Goal: Transaction & Acquisition: Download file/media

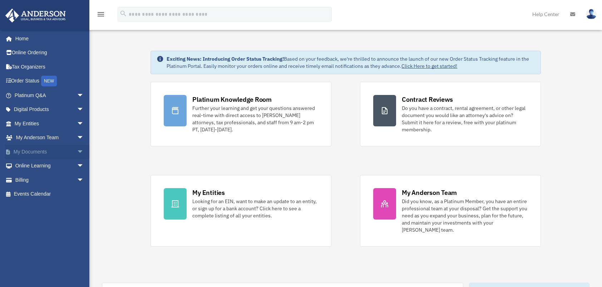
click at [47, 151] on link "My Documents arrow_drop_down" at bounding box center [50, 152] width 90 height 14
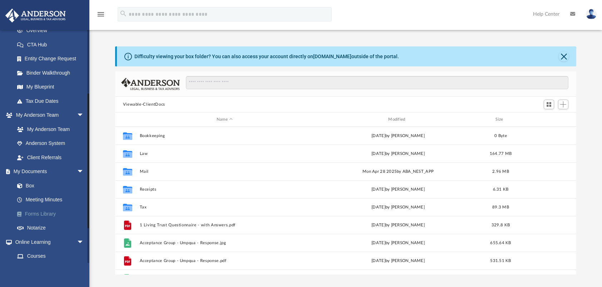
scroll to position [157, 456]
click at [45, 211] on link "Forms Library" at bounding box center [52, 214] width 85 height 14
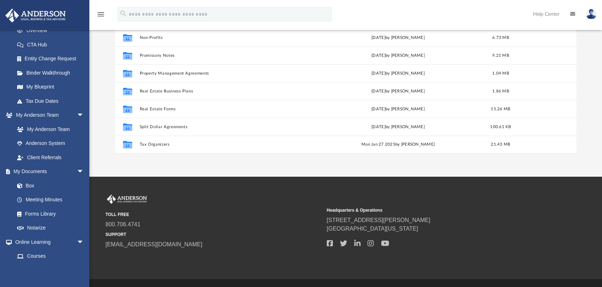
scroll to position [114, 0]
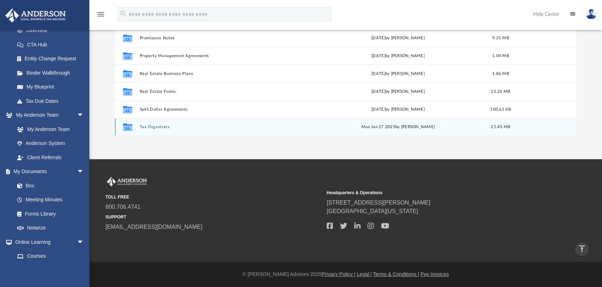
click at [162, 126] on button "Tax Organizers" at bounding box center [224, 127] width 170 height 5
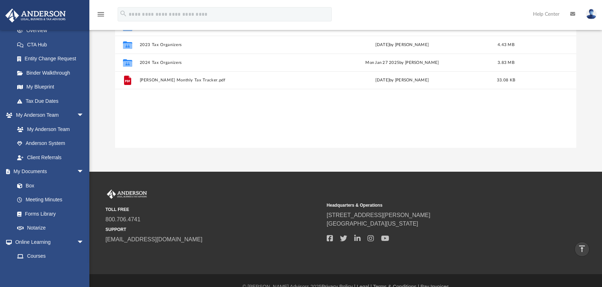
scroll to position [0, 0]
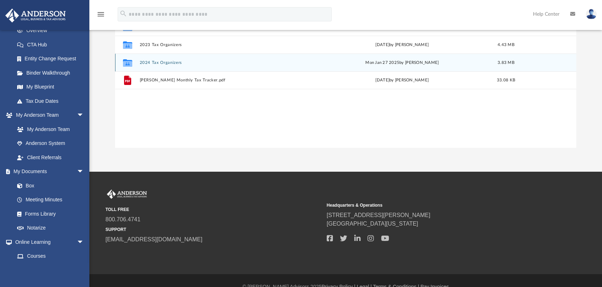
click at [157, 63] on button "2024 Tax Organizers" at bounding box center [225, 62] width 173 height 5
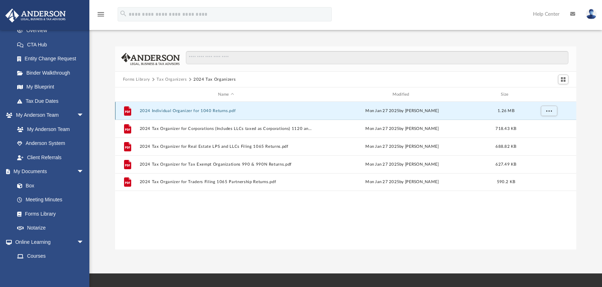
click at [180, 111] on button "2024 Individual Organizer for 1040 Returns.pdf" at bounding box center [225, 111] width 173 height 5
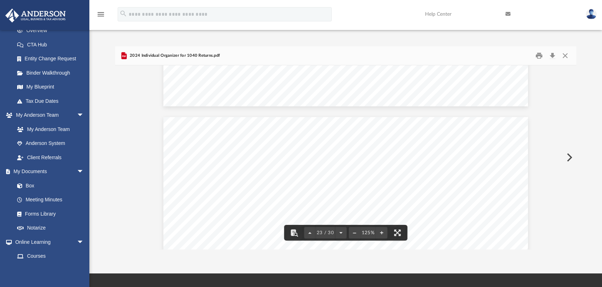
scroll to position [10594, 0]
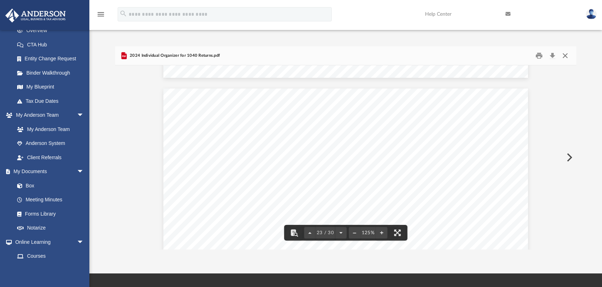
click at [564, 56] on button "Close" at bounding box center [564, 55] width 13 height 11
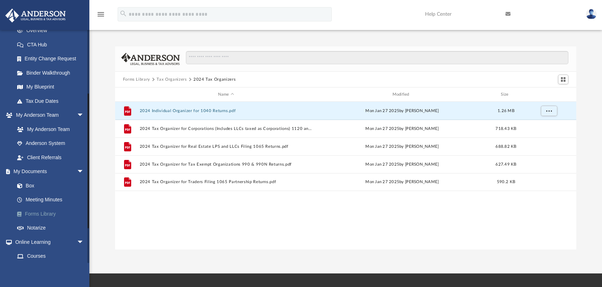
click at [44, 214] on link "Forms Library" at bounding box center [52, 214] width 85 height 14
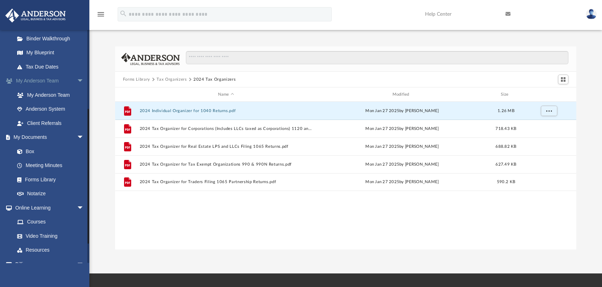
scroll to position [143, 0]
click at [33, 150] on link "Box" at bounding box center [52, 150] width 85 height 14
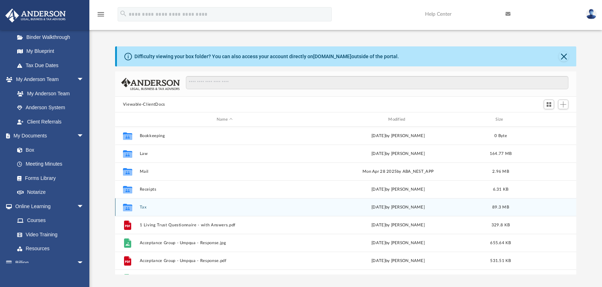
click at [144, 209] on button "Tax" at bounding box center [224, 207] width 170 height 5
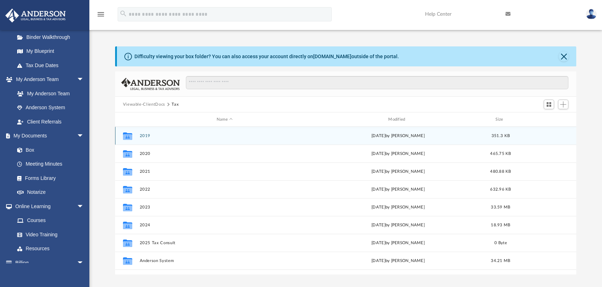
scroll to position [12, 0]
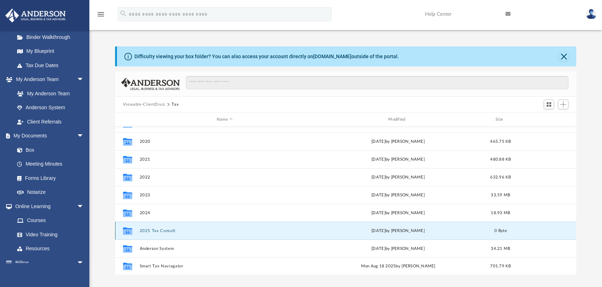
click at [166, 230] on button "2025 Tax Consult" at bounding box center [224, 231] width 170 height 5
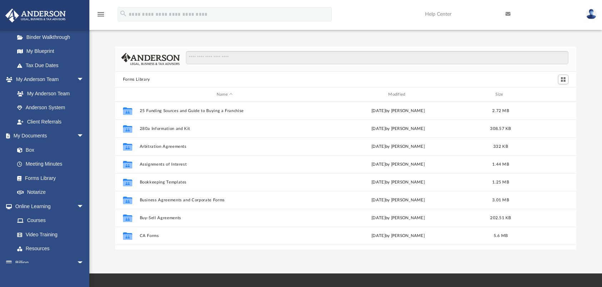
scroll to position [157, 456]
click at [32, 147] on link "Box" at bounding box center [52, 150] width 85 height 14
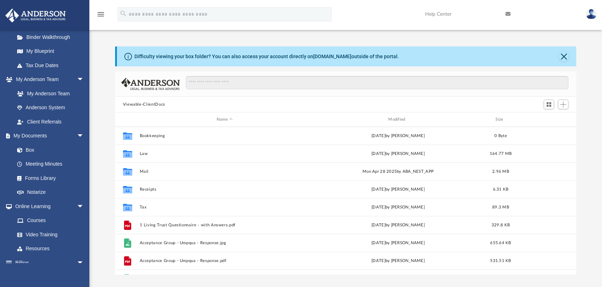
scroll to position [157, 456]
click at [566, 55] on button "Close" at bounding box center [563, 56] width 10 height 10
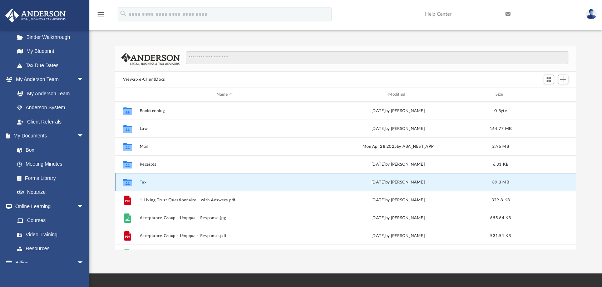
click at [144, 181] on button "Tax" at bounding box center [224, 182] width 170 height 5
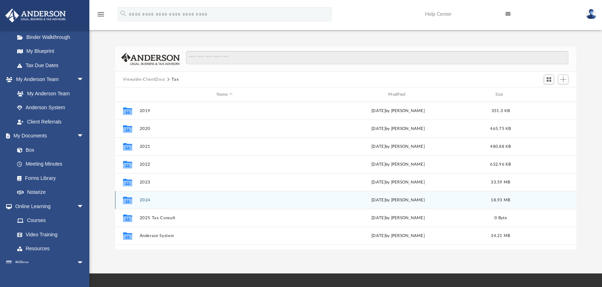
click at [148, 199] on button "2024" at bounding box center [224, 200] width 170 height 5
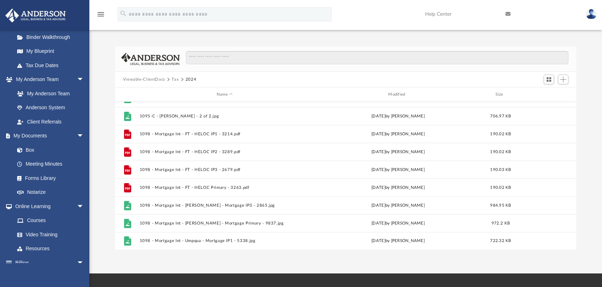
scroll to position [0, 0]
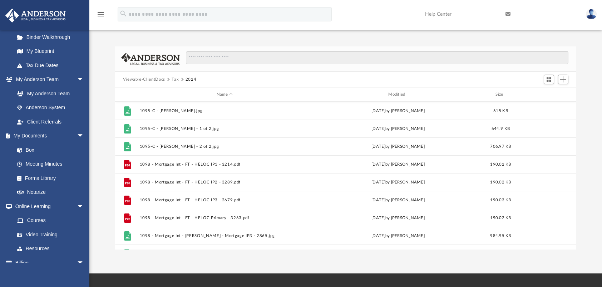
click at [174, 77] on button "Tax" at bounding box center [175, 79] width 7 height 6
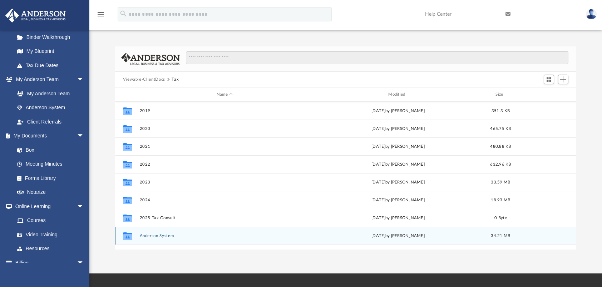
click at [162, 236] on button "Anderson System" at bounding box center [224, 236] width 170 height 5
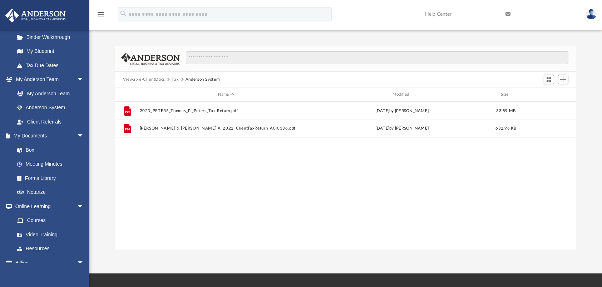
click at [172, 80] on button "Tax" at bounding box center [175, 79] width 7 height 6
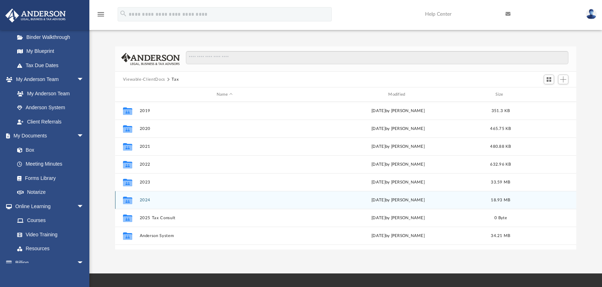
click at [144, 199] on button "2024" at bounding box center [224, 200] width 170 height 5
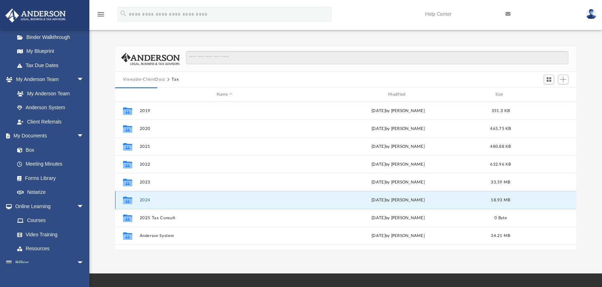
click at [143, 201] on button "2024" at bounding box center [224, 200] width 170 height 5
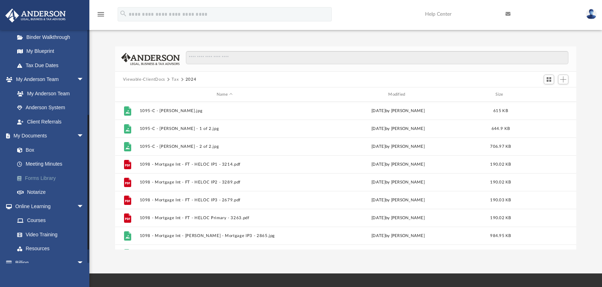
click at [47, 177] on link "Forms Library" at bounding box center [52, 178] width 85 height 14
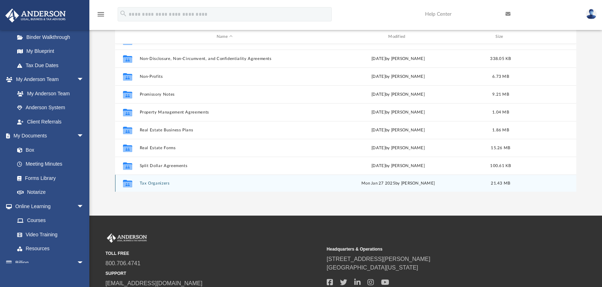
scroll to position [114, 0]
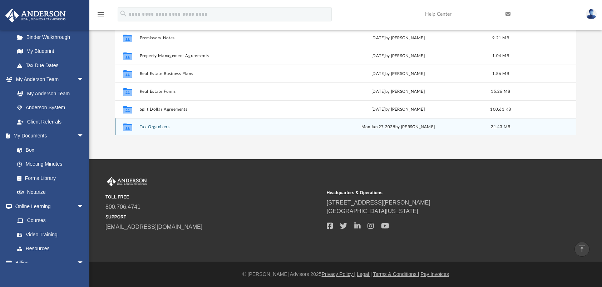
click at [151, 126] on button "Tax Organizers" at bounding box center [224, 127] width 170 height 5
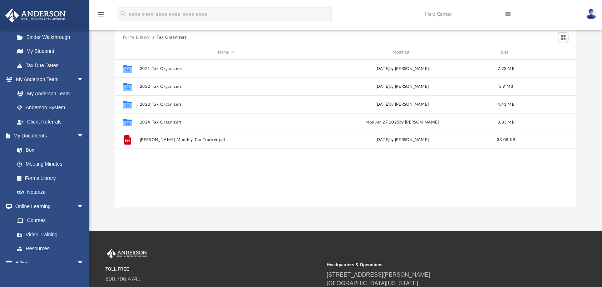
scroll to position [30, 0]
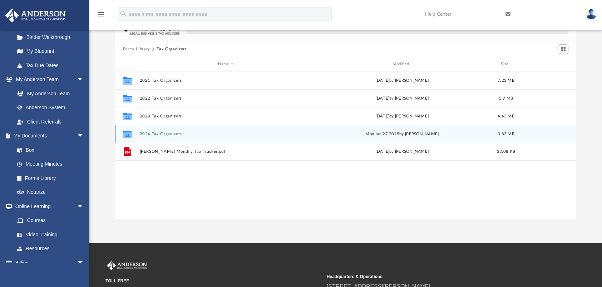
click at [156, 135] on button "2024 Tax Organizers" at bounding box center [225, 134] width 173 height 5
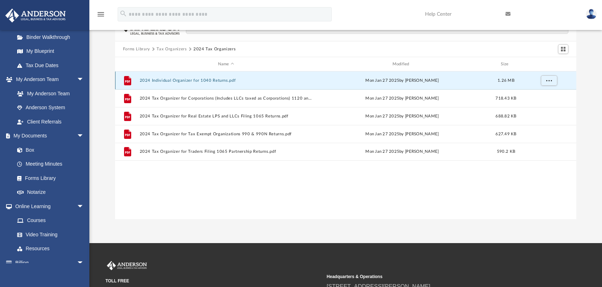
click at [212, 80] on button "2024 Individual Organizer for 1040 Returns.pdf" at bounding box center [225, 80] width 173 height 5
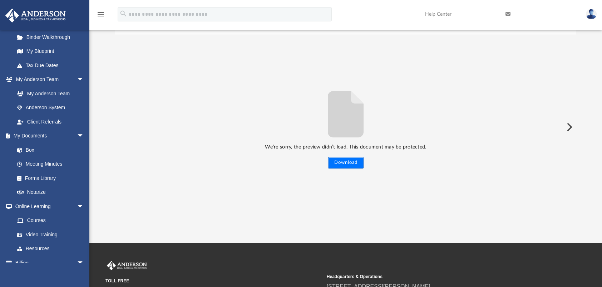
click at [349, 162] on button "Download" at bounding box center [345, 162] width 35 height 11
click at [39, 176] on link "Forms Library" at bounding box center [52, 178] width 85 height 14
click at [49, 178] on link "Forms Library" at bounding box center [52, 178] width 85 height 14
click at [32, 149] on link "Box" at bounding box center [52, 150] width 85 height 14
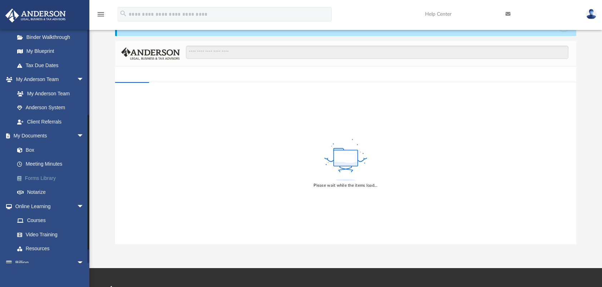
click at [41, 174] on link "Forms Library" at bounding box center [52, 178] width 85 height 14
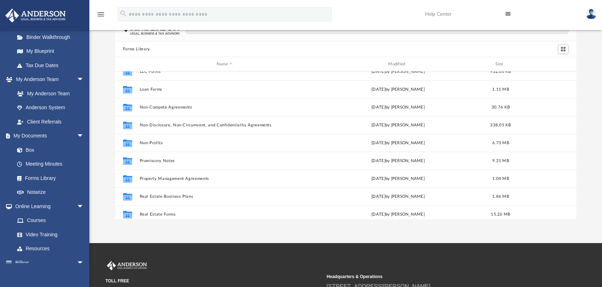
scroll to position [387, 0]
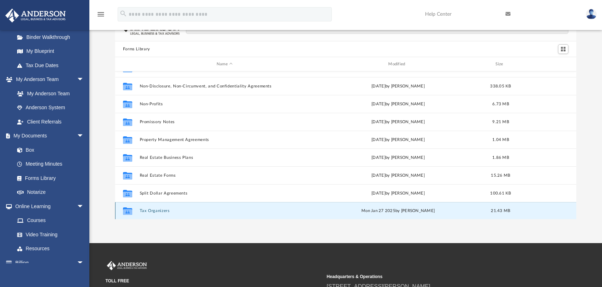
click at [164, 210] on button "Tax Organizers" at bounding box center [224, 211] width 170 height 5
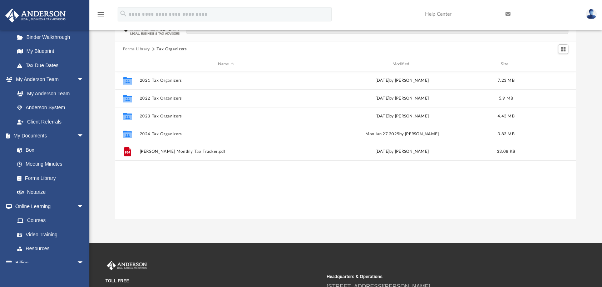
scroll to position [0, 0]
